Goal: Information Seeking & Learning: Learn about a topic

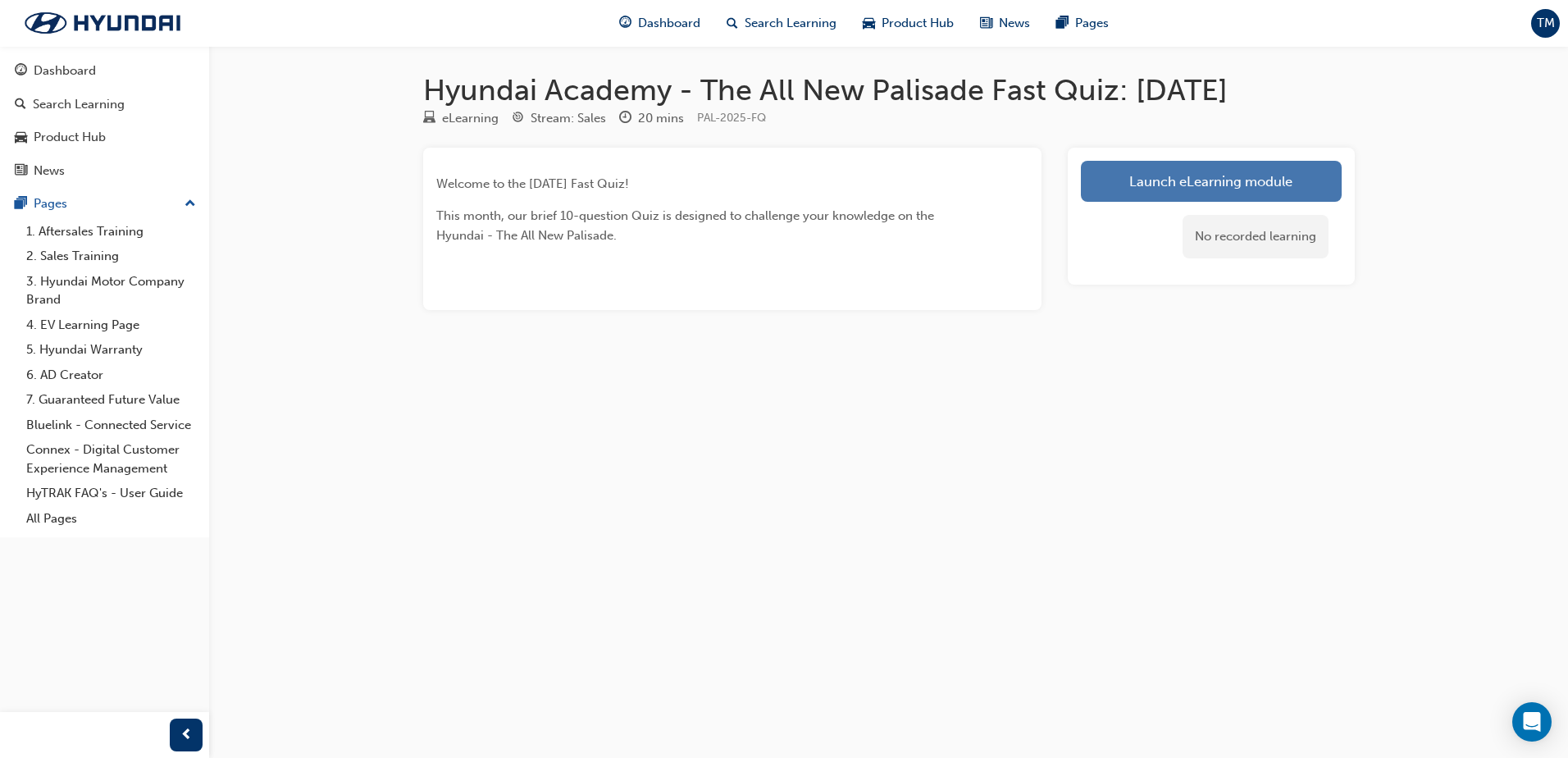
click at [1240, 179] on link "Launch eLearning module" at bounding box center [1211, 181] width 261 height 41
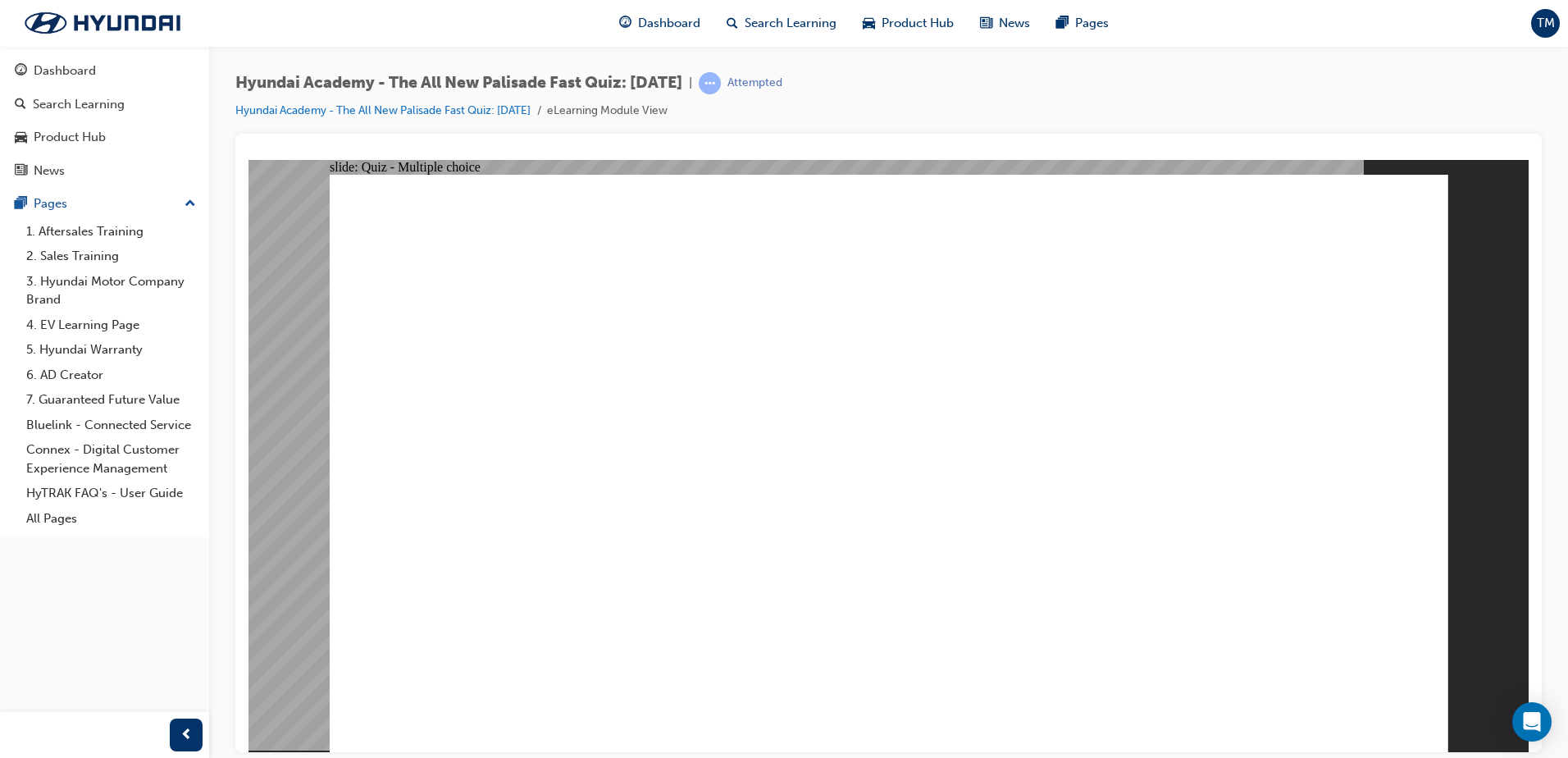
radio input "true"
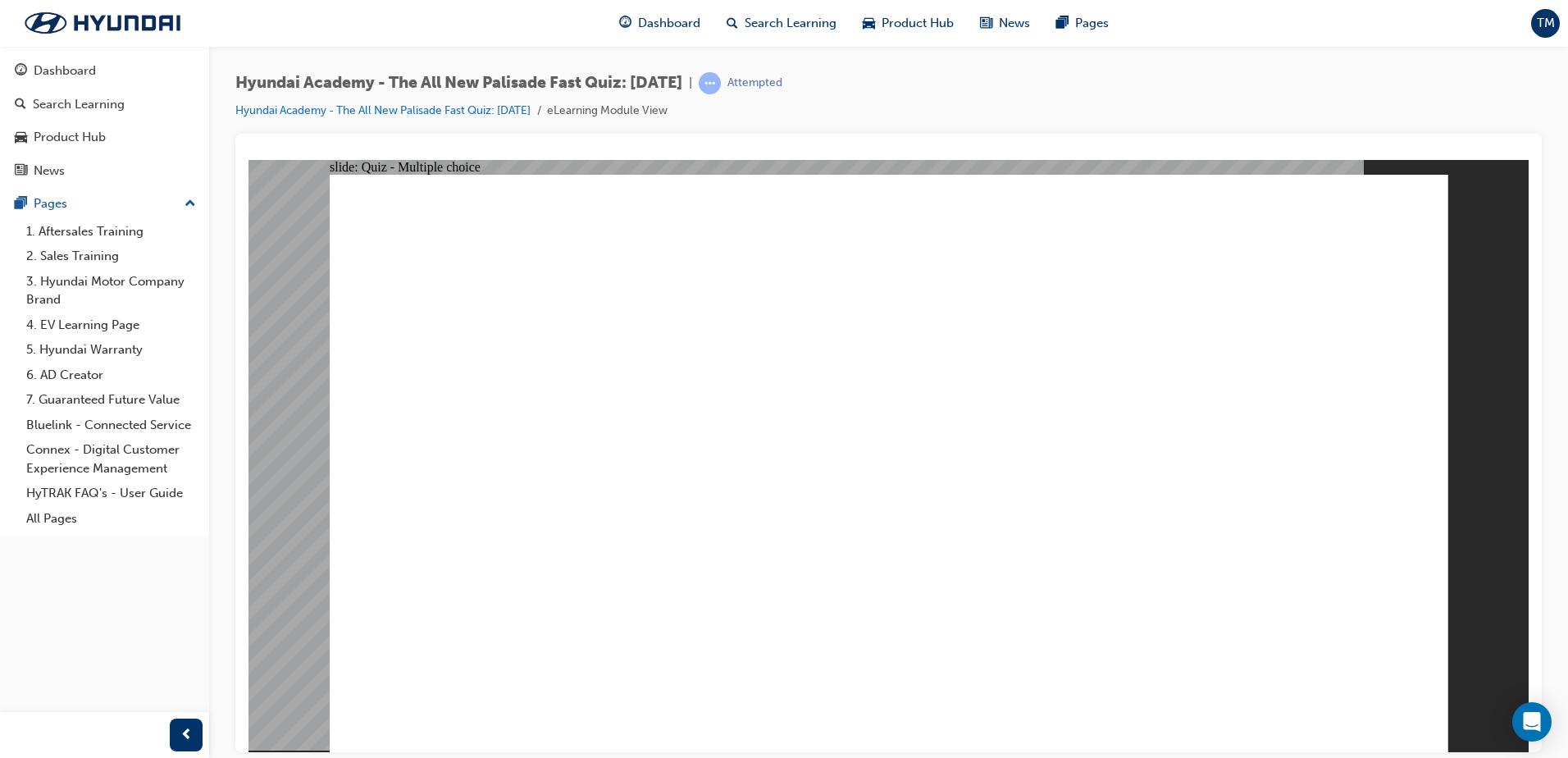
radio input "true"
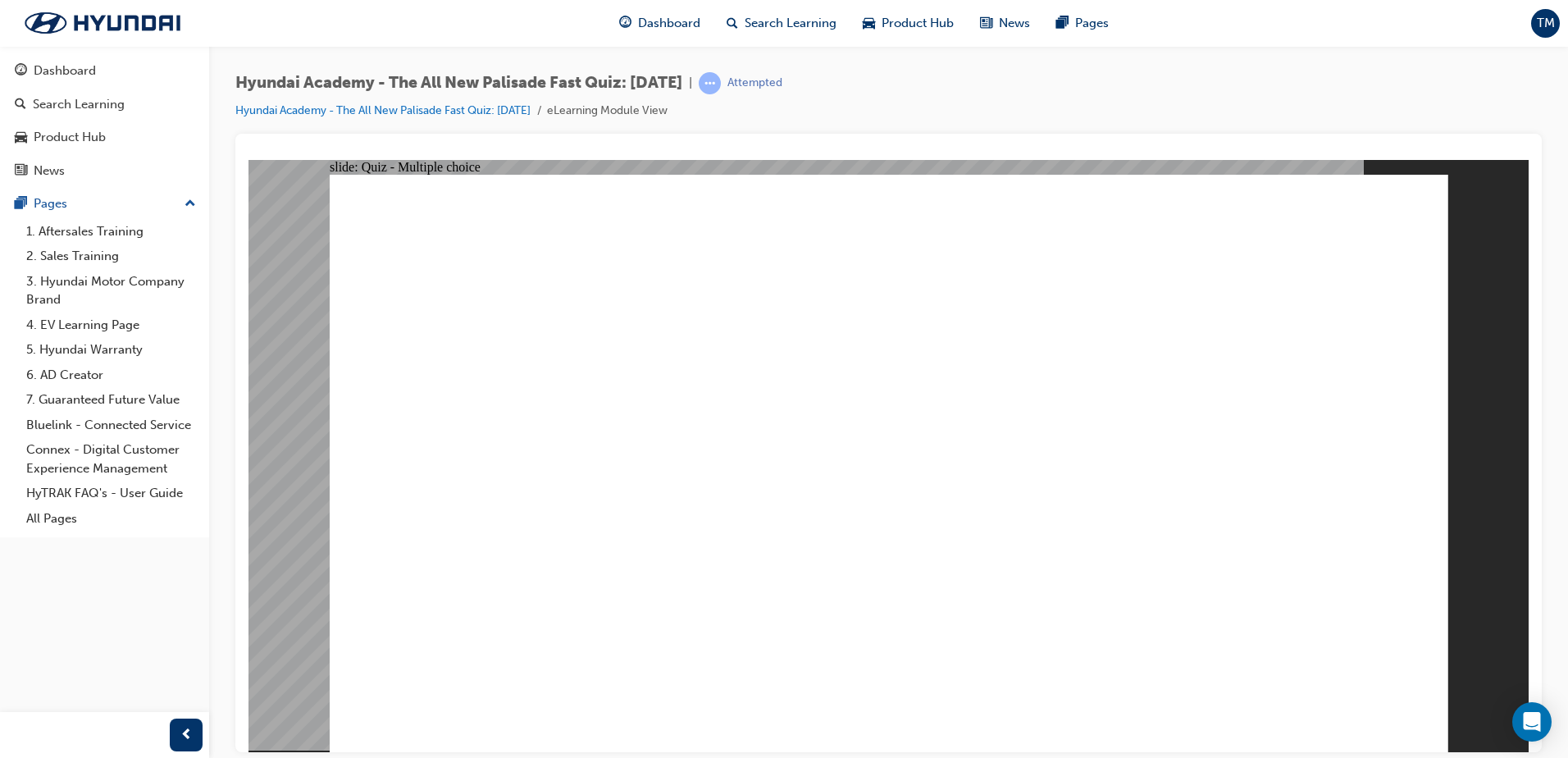
radio input "true"
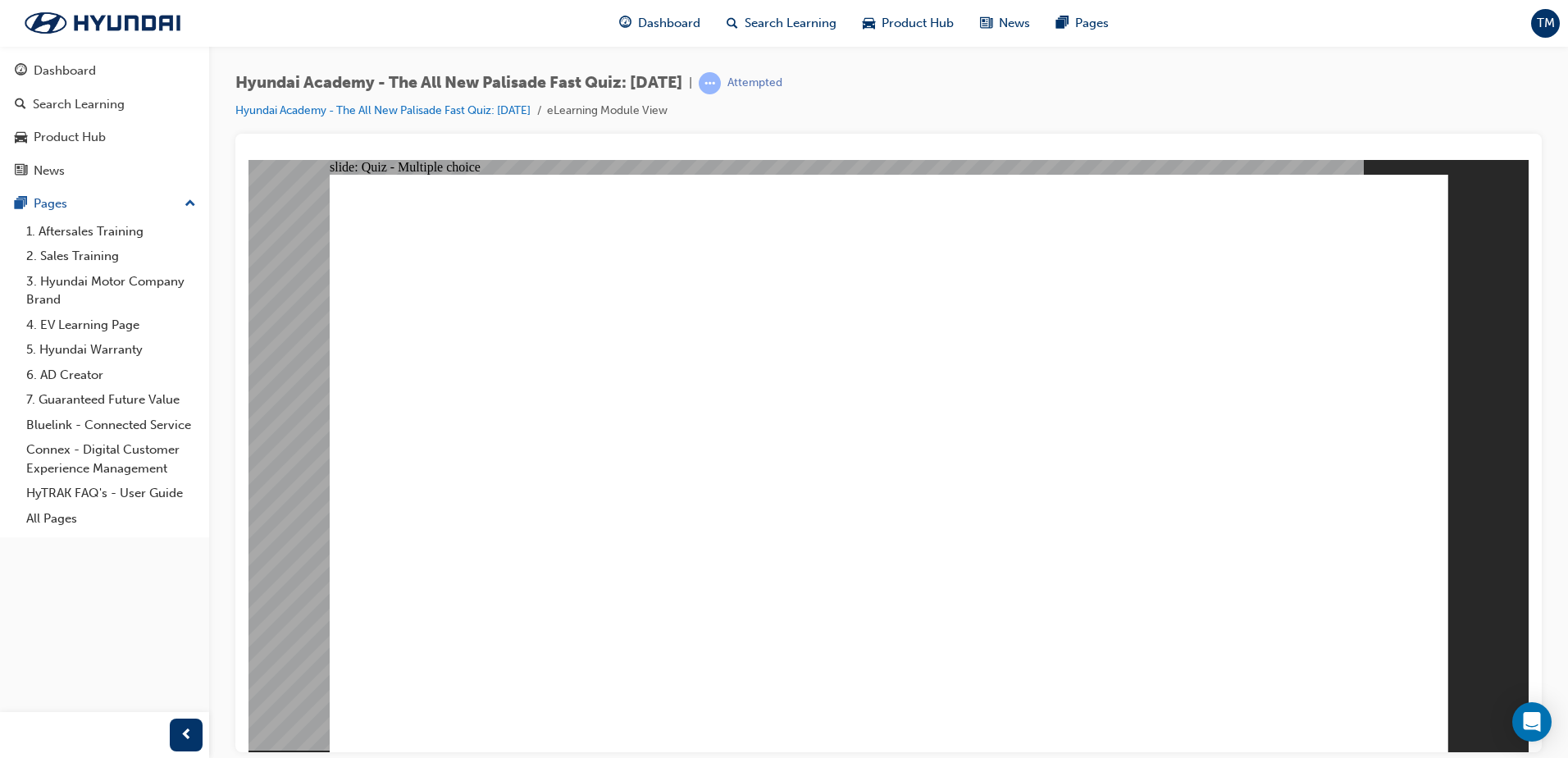
checkbox input "true"
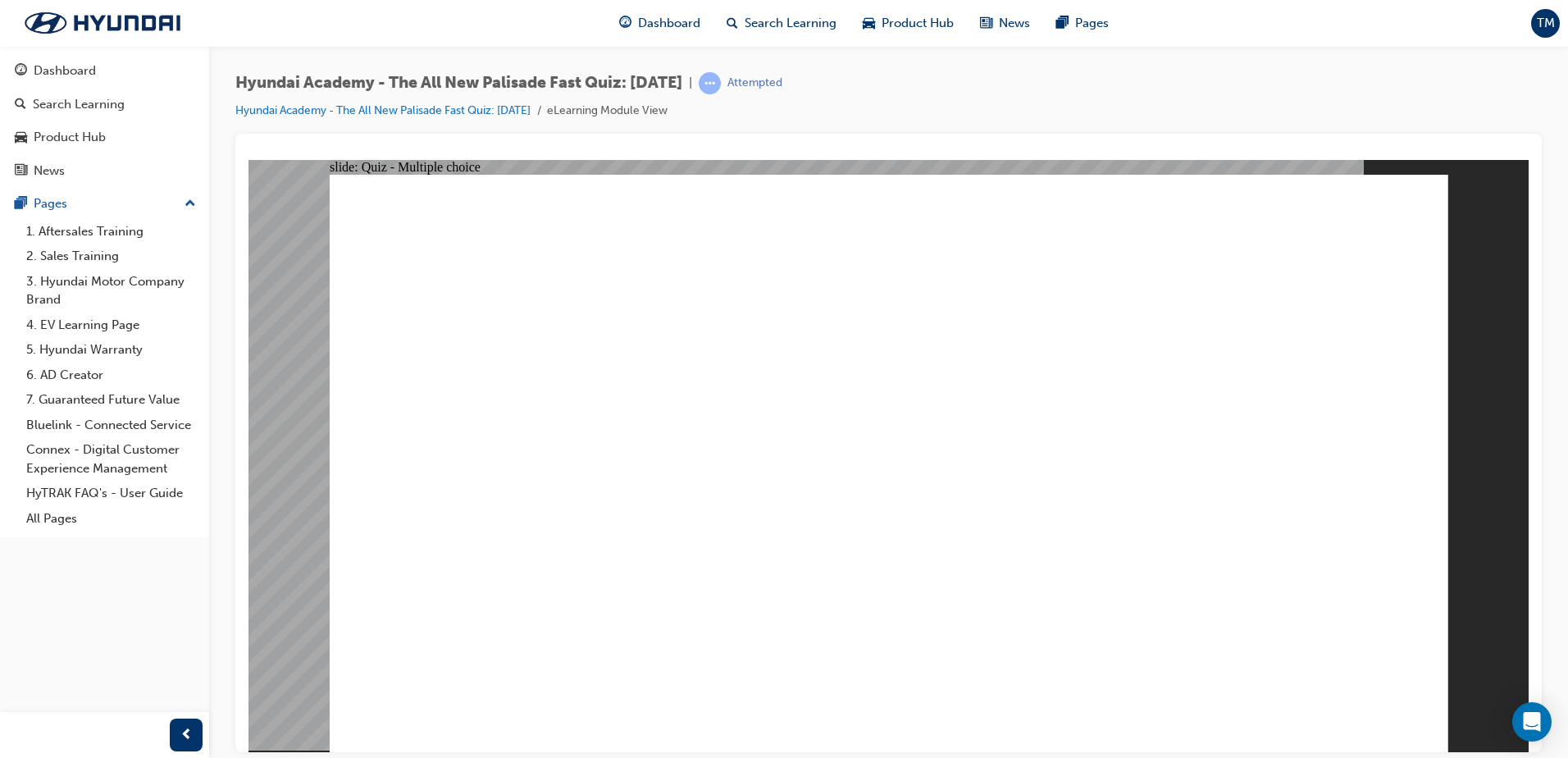
checkbox input "true"
drag, startPoint x: 918, startPoint y: 544, endPoint x: 910, endPoint y: 565, distance: 22.5
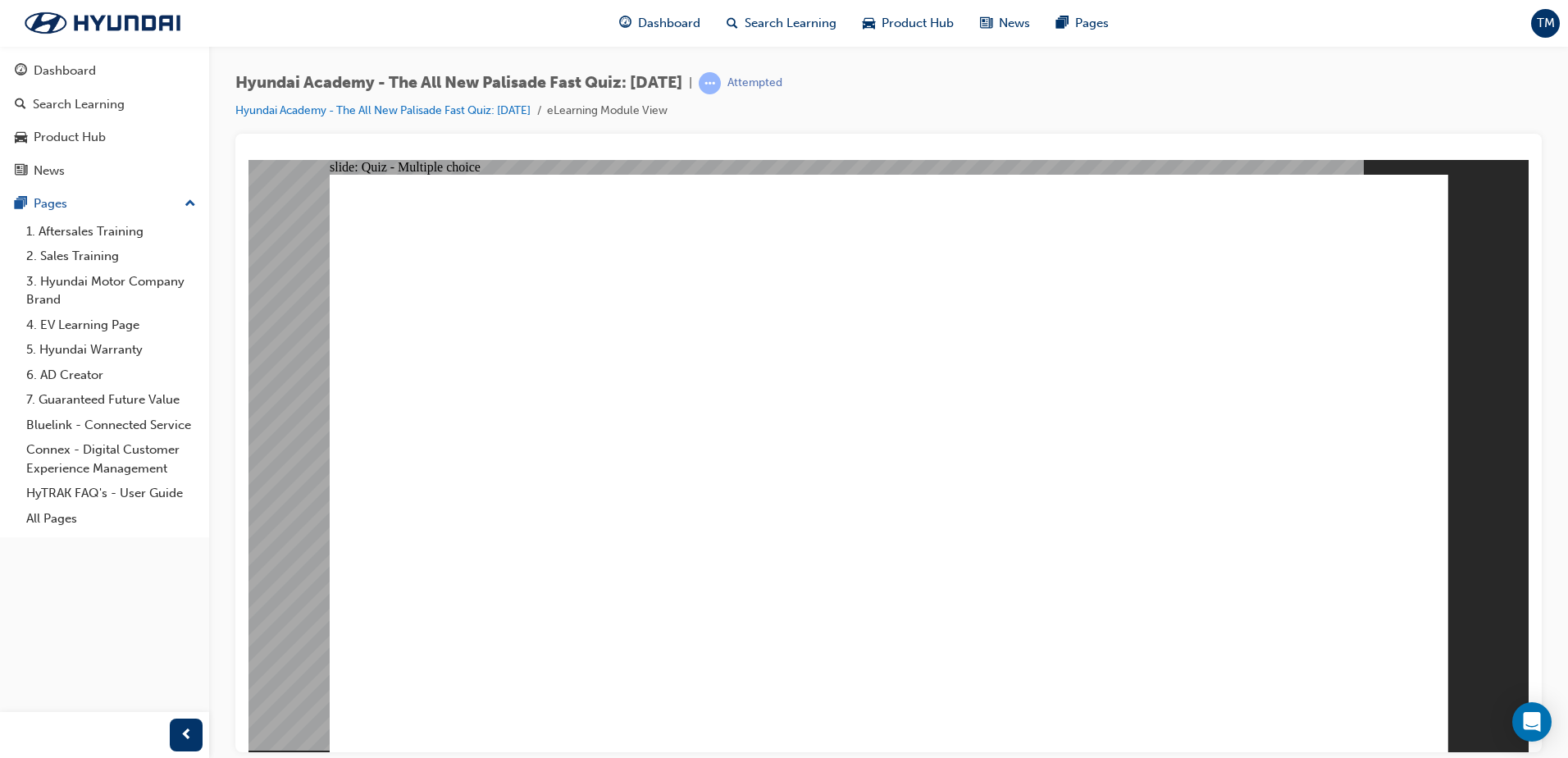
radio input "true"
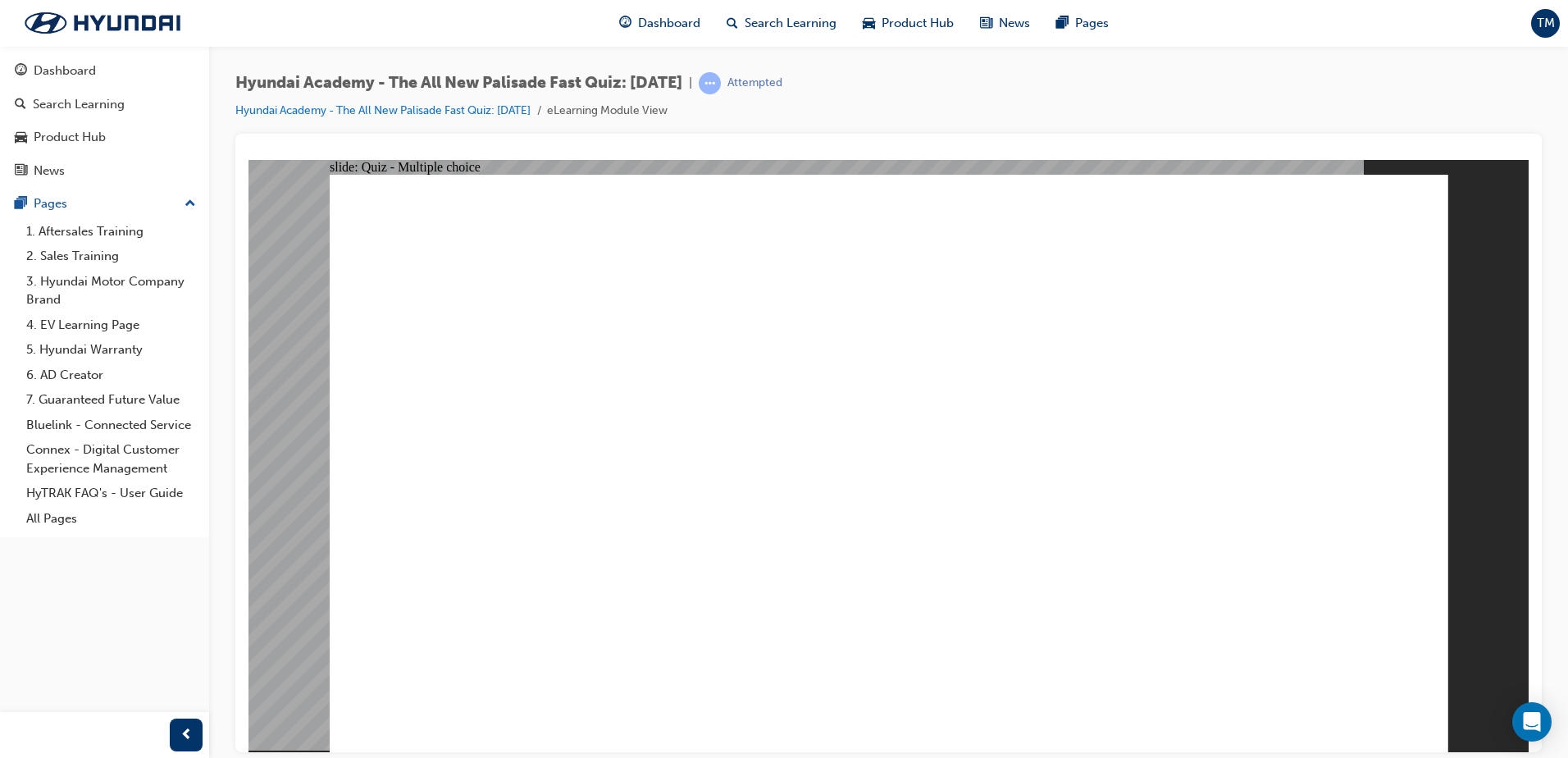
radio input "true"
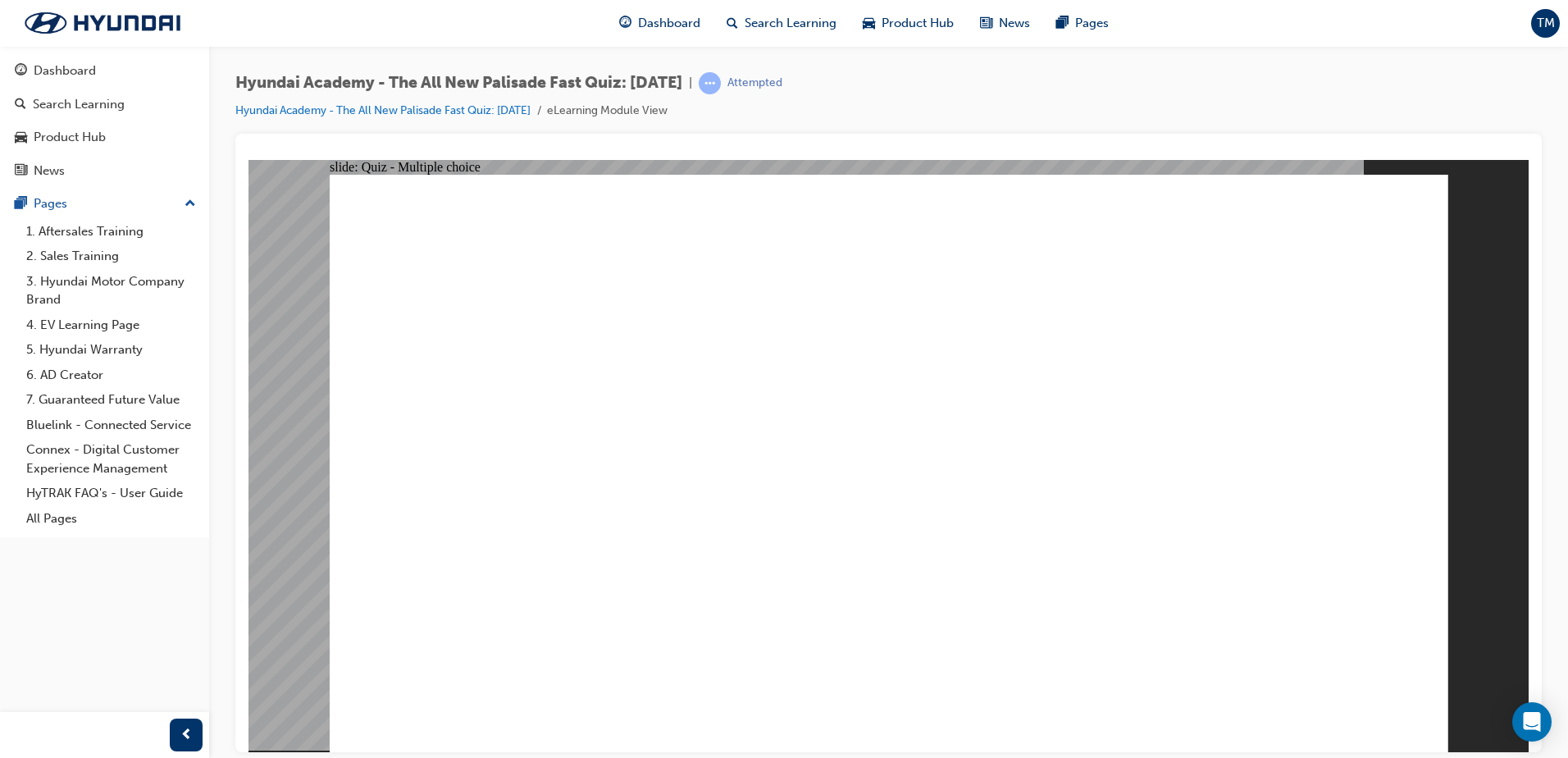
checkbox input "true"
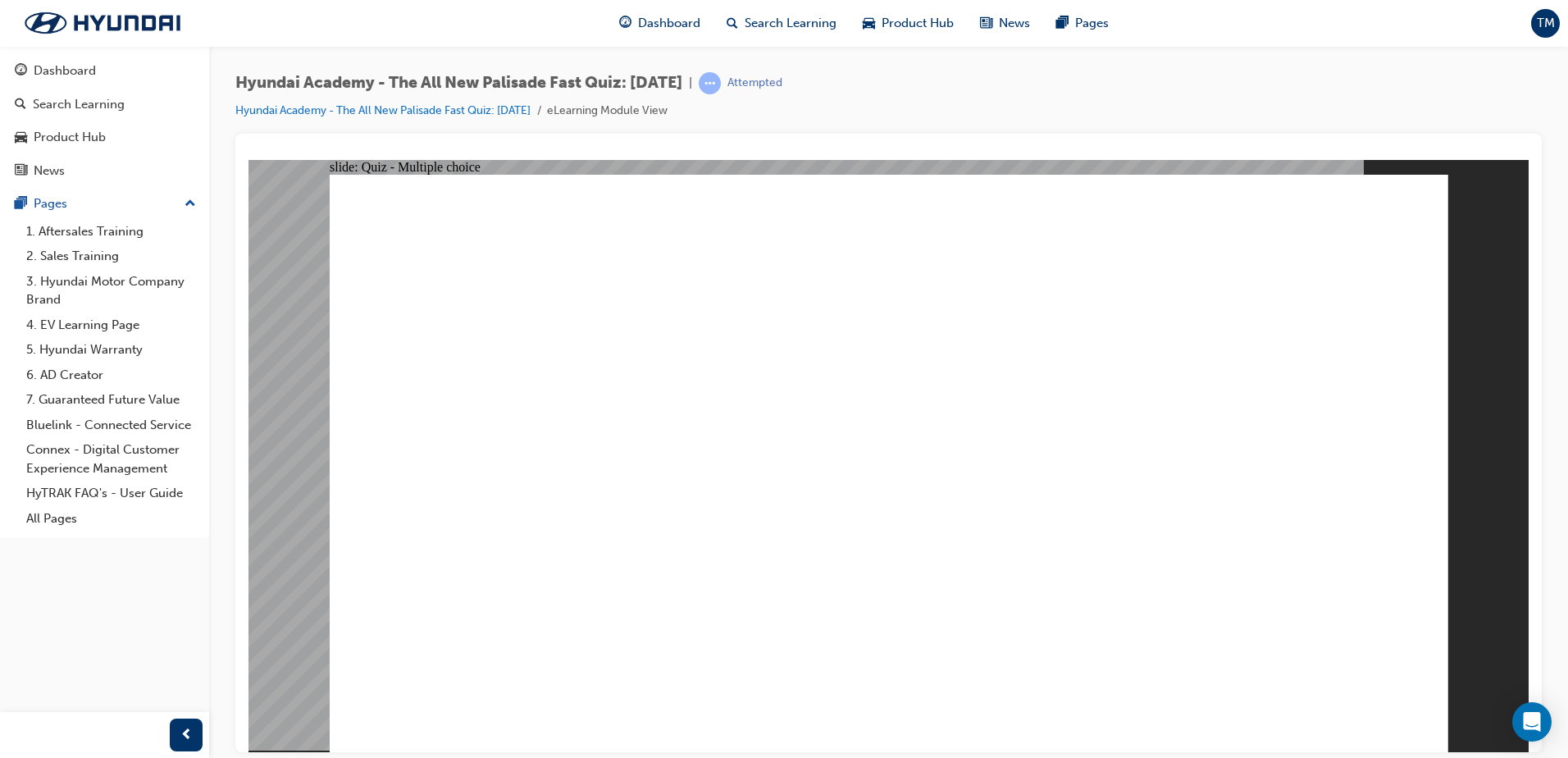
checkbox input "true"
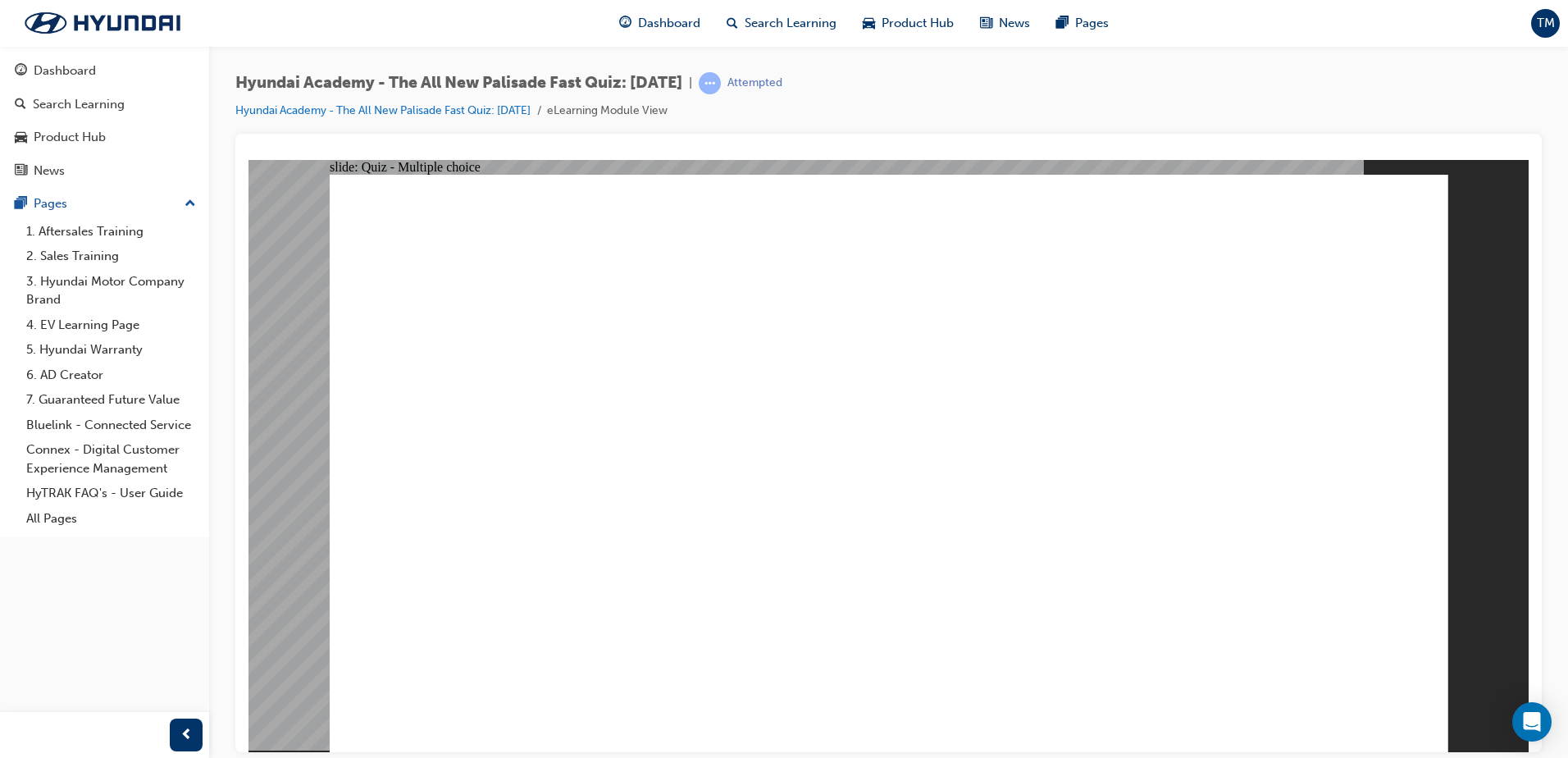
checkbox input "true"
radio input "true"
